Goal: Check status: Check status

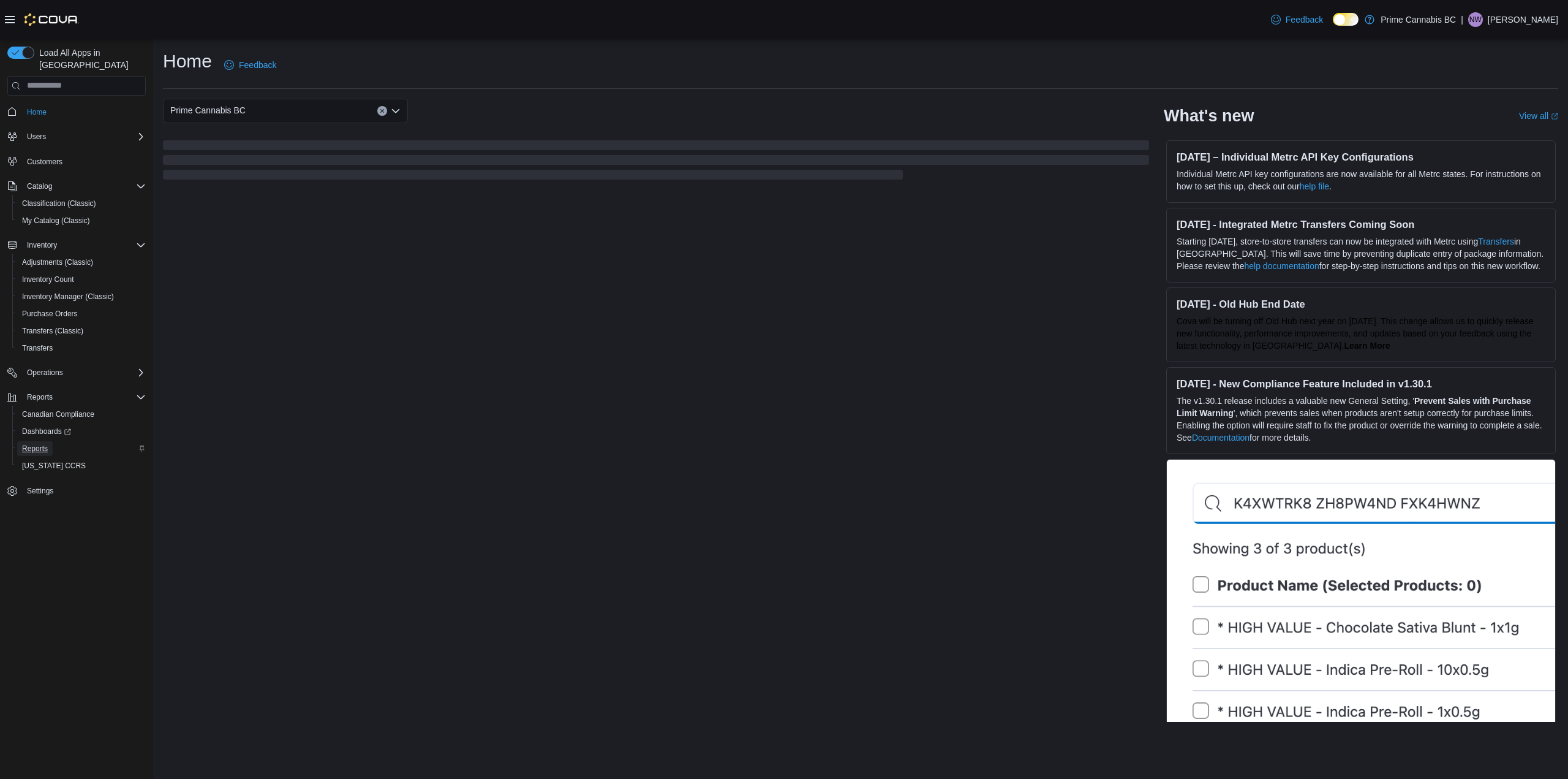
click at [30, 443] on span "Reports" at bounding box center [34, 448] width 26 height 10
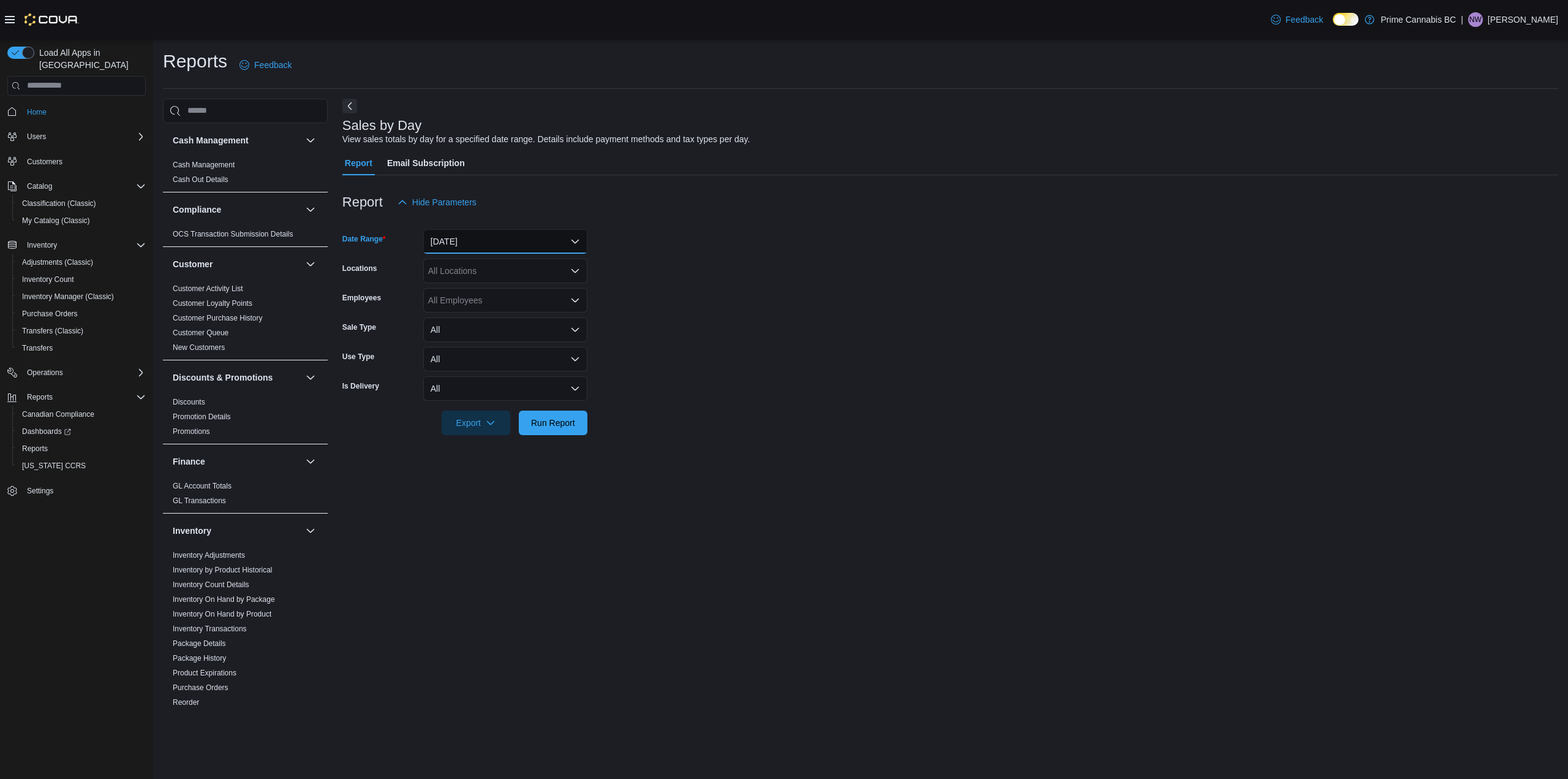
click at [473, 237] on button "Yesterday" at bounding box center [504, 241] width 164 height 24
click at [448, 316] on span "Yesterday" at bounding box center [513, 315] width 140 height 14
click at [611, 143] on div "View sales totals by day for a specified date range. Details include payment me…" at bounding box center [546, 139] width 408 height 13
click at [486, 268] on div "All Locations" at bounding box center [504, 270] width 164 height 24
click at [459, 326] on span "Kelowna" at bounding box center [466, 327] width 33 height 13
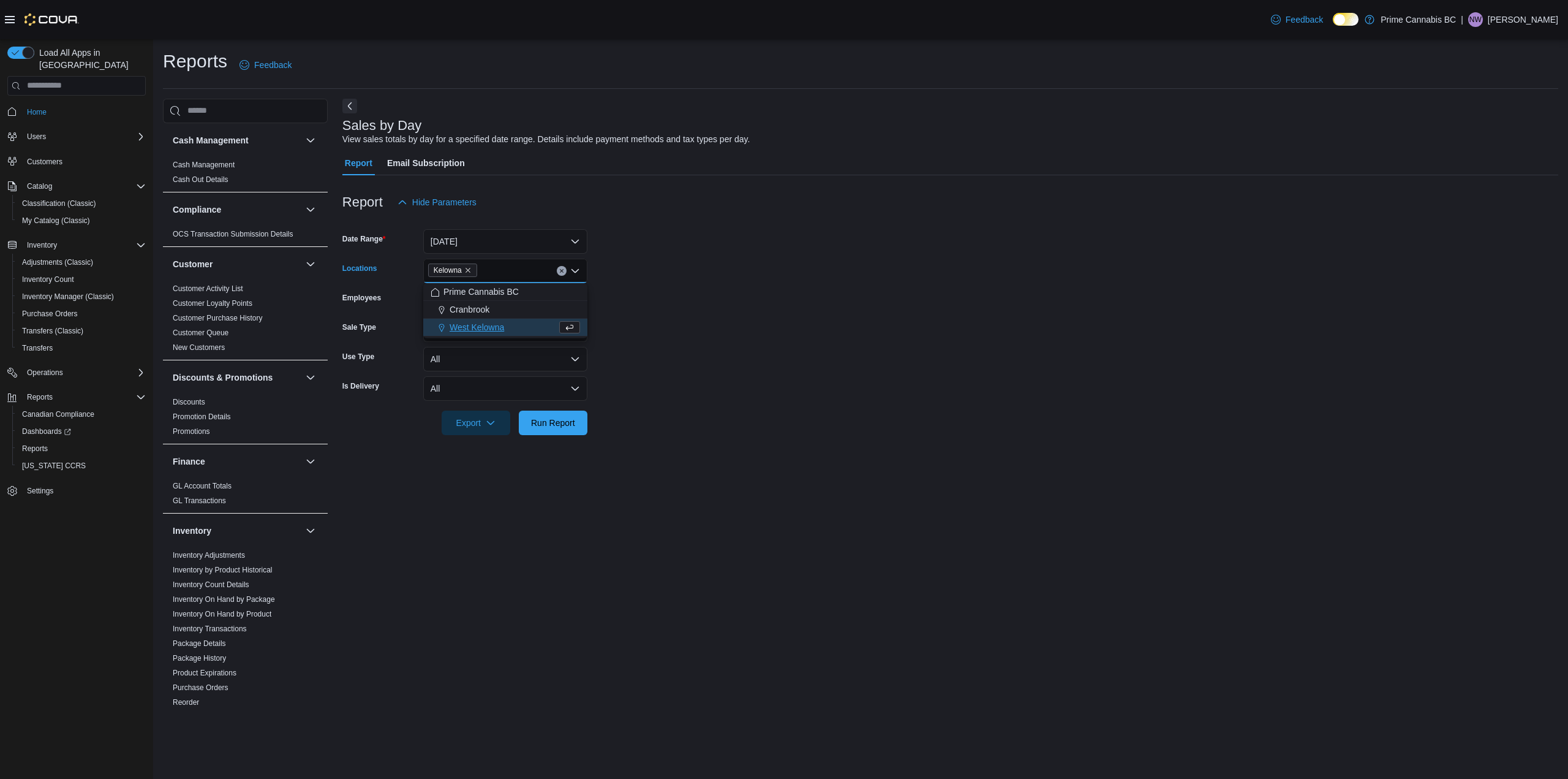
click at [718, 296] on form "Date Range Yesterday Locations Kelowna Combo box. Selected. Kelowna. Press Back…" at bounding box center [950, 325] width 1216 height 220
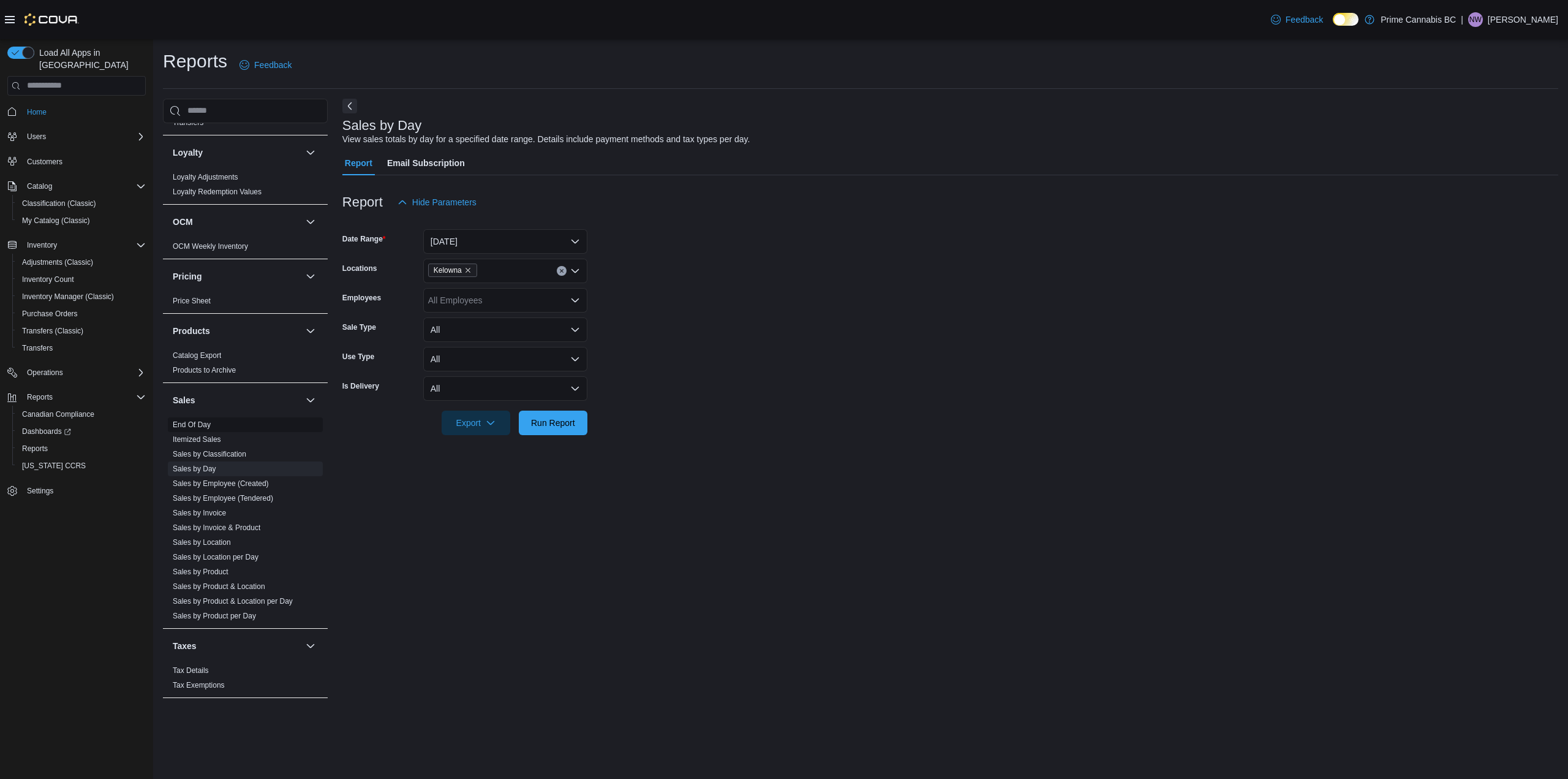
click at [188, 421] on link "End Of Day" at bounding box center [191, 425] width 38 height 8
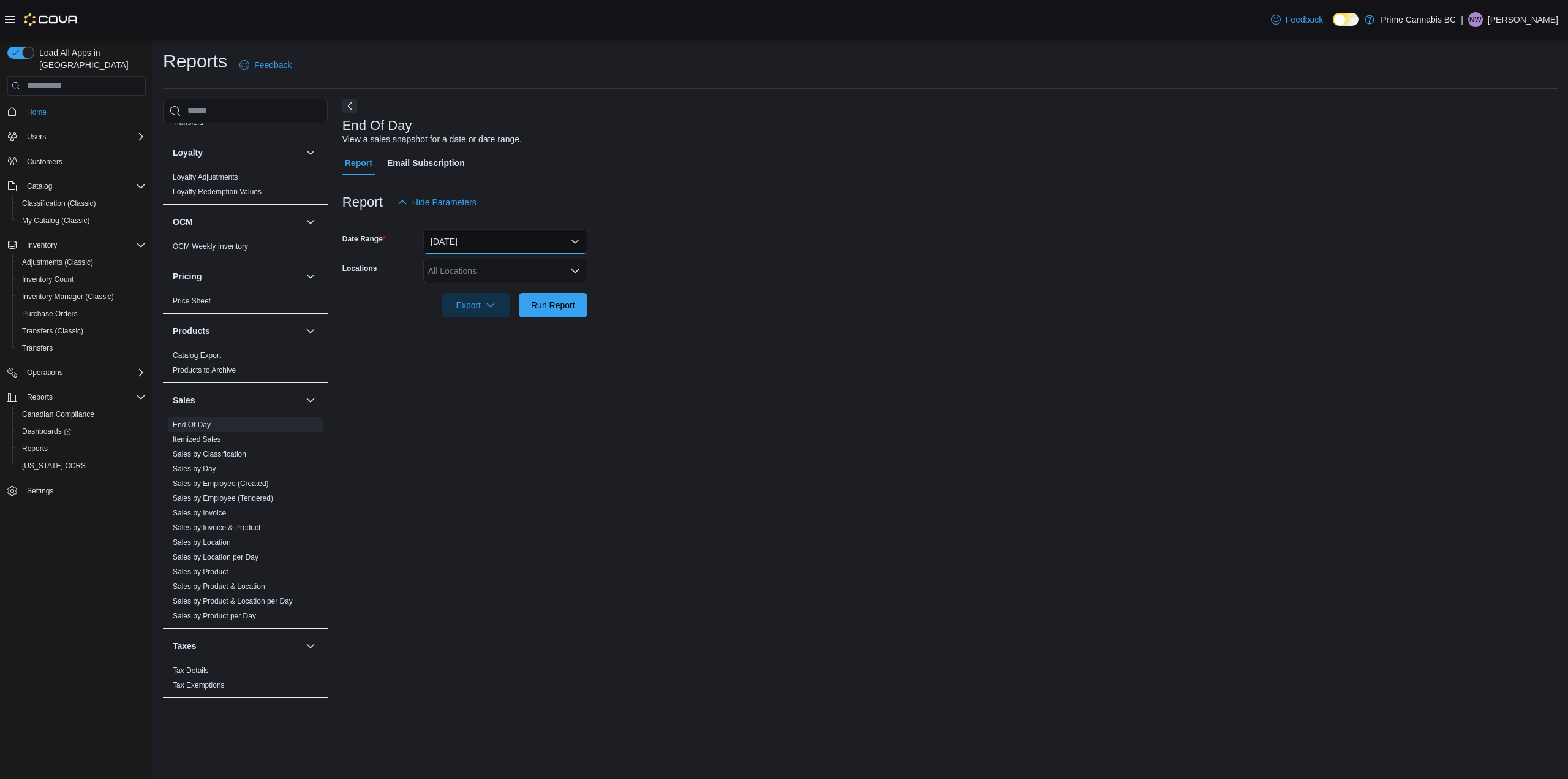
click at [464, 241] on button "Today" at bounding box center [504, 241] width 164 height 24
click at [446, 308] on span "Yesterday" at bounding box center [513, 315] width 140 height 14
click at [469, 276] on div "All Locations" at bounding box center [504, 270] width 164 height 24
click at [461, 325] on span "Kelowna" at bounding box center [466, 327] width 33 height 13
click at [763, 304] on form "Date Range Yesterday Locations Kelowna Combo box. Selected. Kelowna. Press Back…" at bounding box center [950, 266] width 1216 height 103
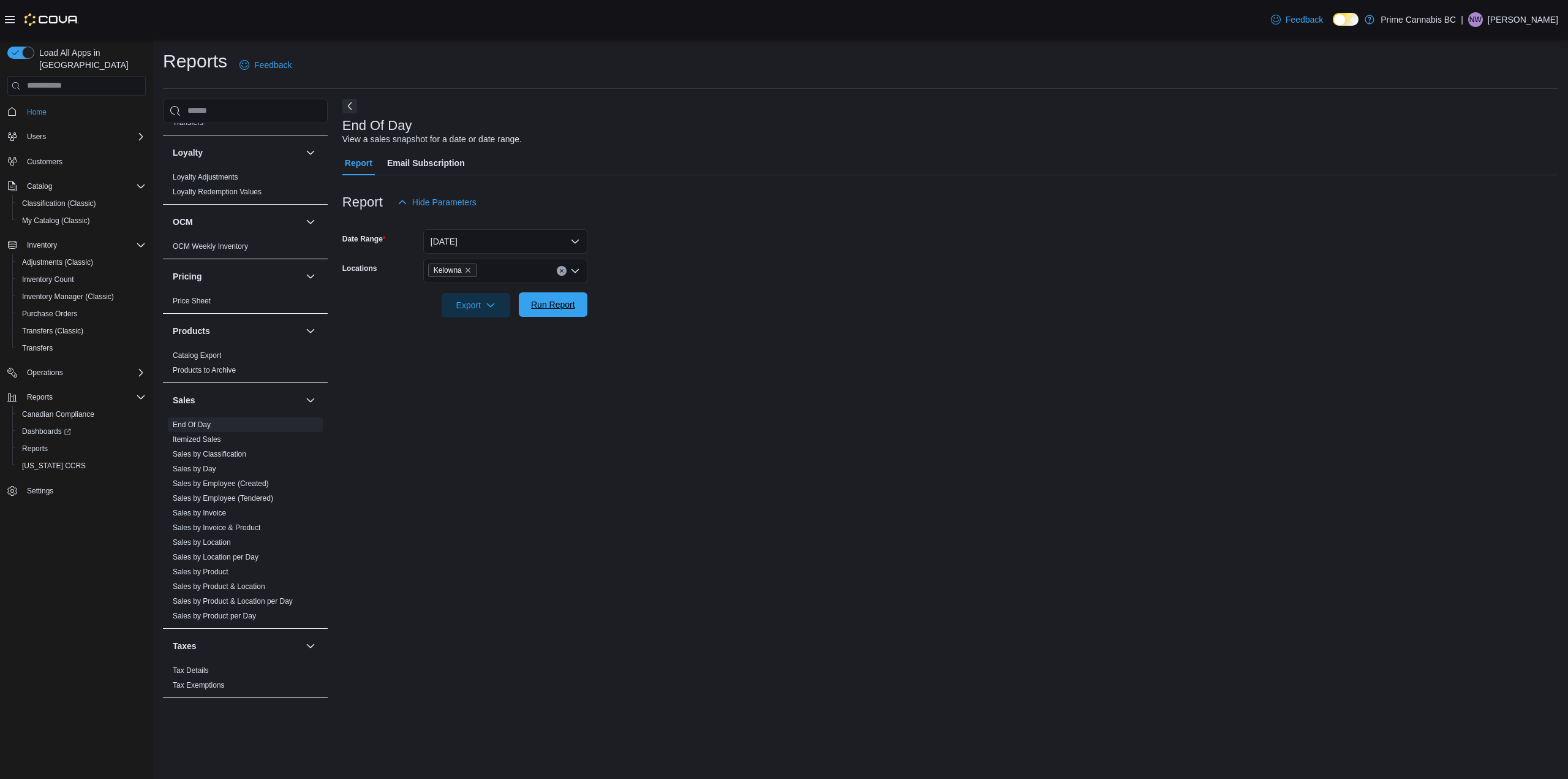
click at [548, 310] on span "Run Report" at bounding box center [552, 305] width 44 height 13
